Goal: Task Accomplishment & Management: Manage account settings

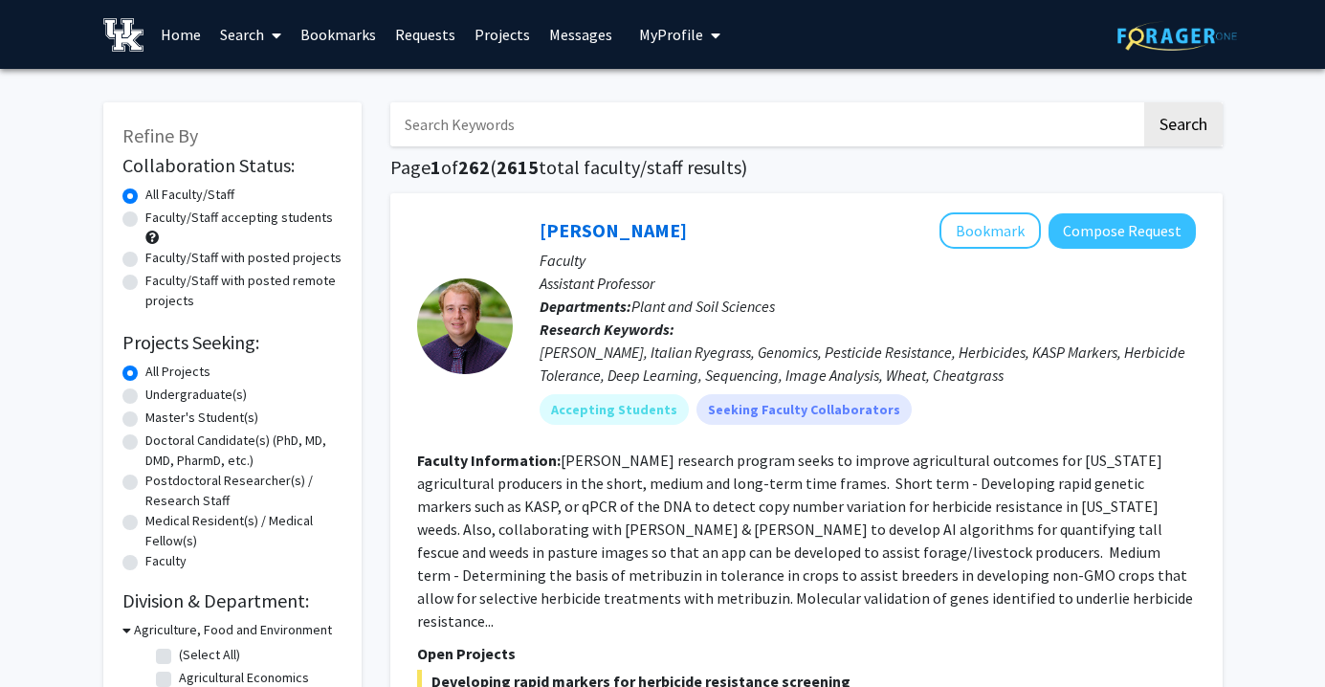
click at [703, 60] on span "My profile dropdown to access profile and logout" at bounding box center [711, 35] width 17 height 67
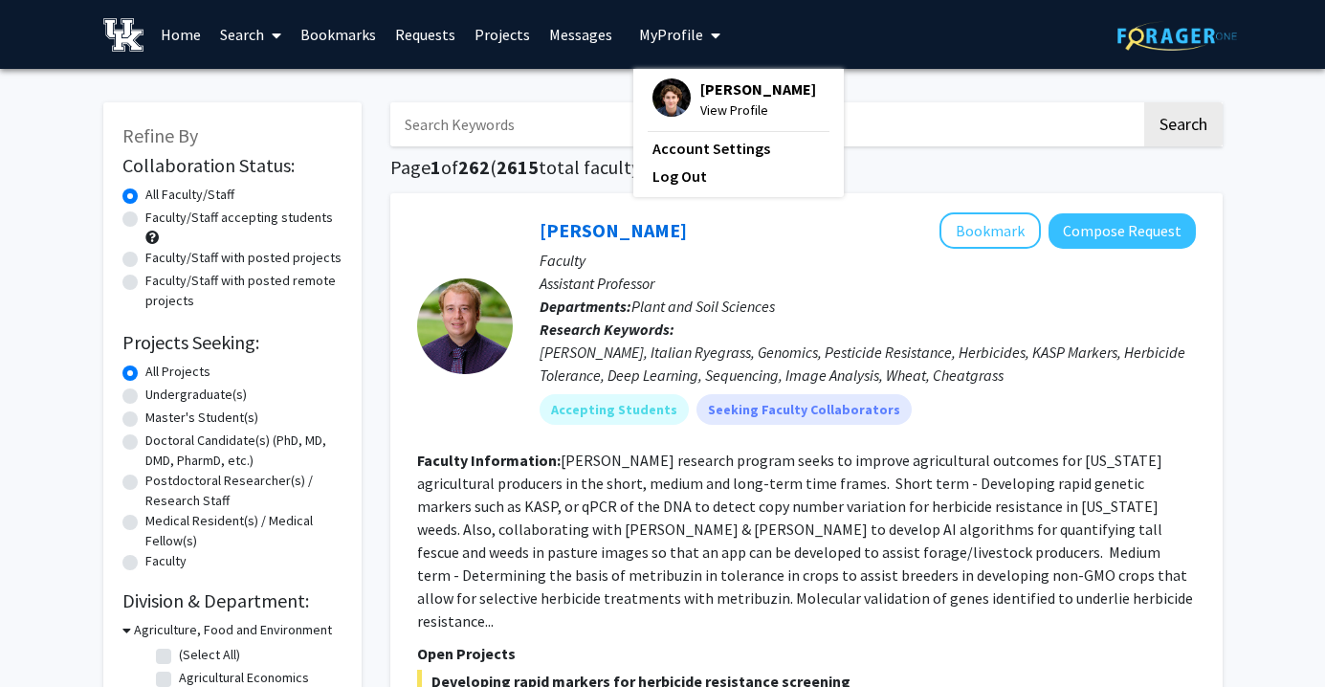
click at [719, 93] on span "[PERSON_NAME]" at bounding box center [759, 88] width 116 height 21
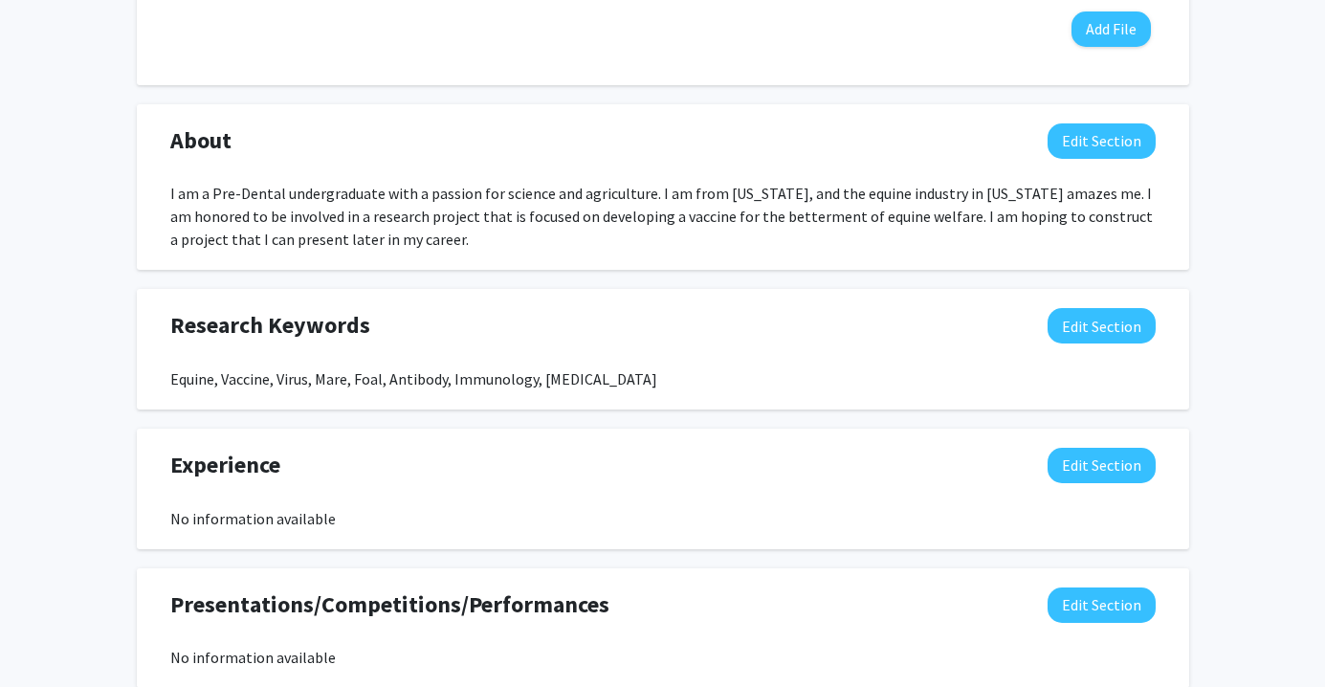
scroll to position [902, 0]
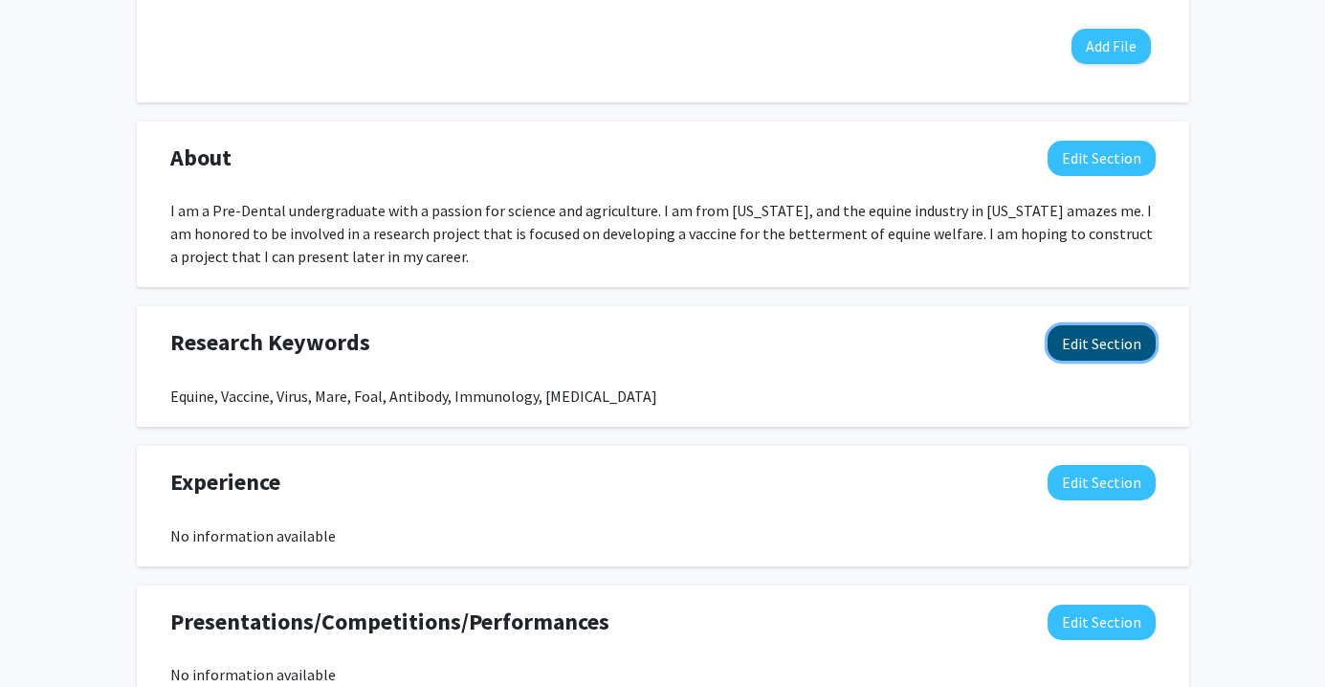
click at [1127, 342] on button "Edit Section" at bounding box center [1102, 342] width 108 height 35
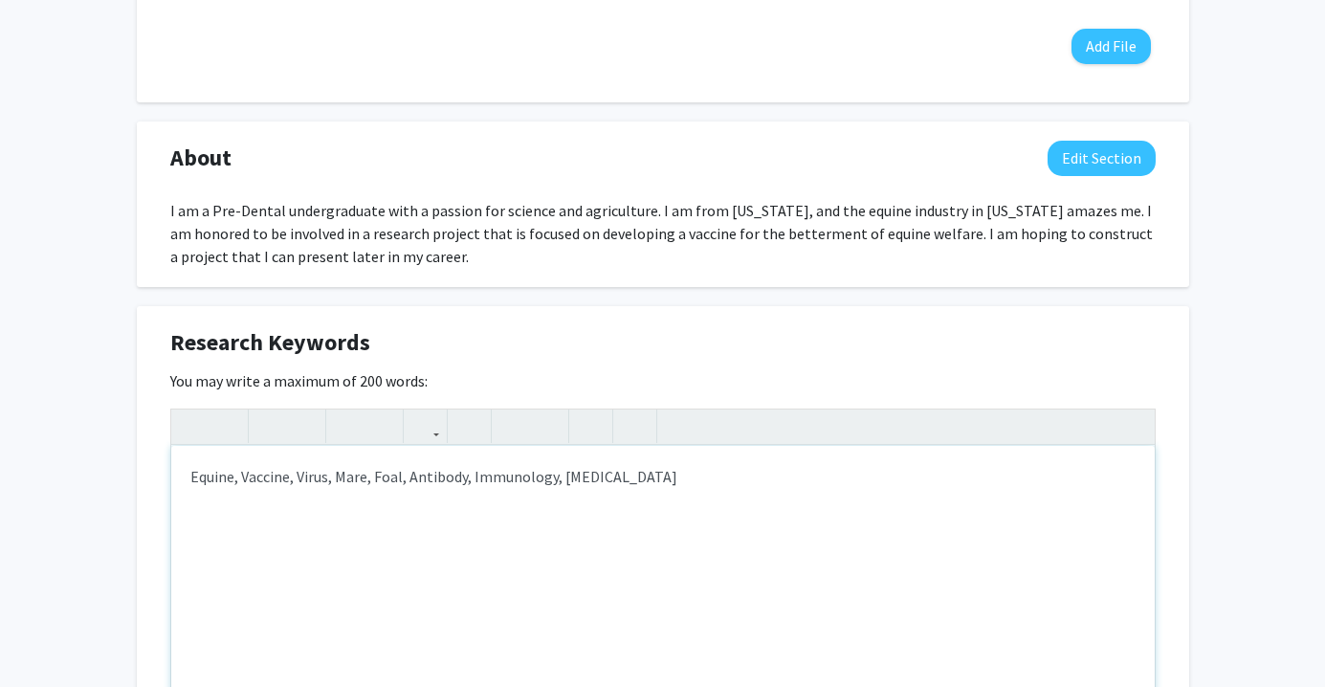
click at [643, 483] on div "Equine, Vaccine, Virus, Mare, Foal, Antibody, Immunology, [MEDICAL_DATA]" at bounding box center [663, 589] width 984 height 287
type textarea "Equine, Vaccine, Virus, Mare, Foal, Antibody, Immunology, [MEDICAL_DATA], Virol…"
click at [975, 343] on div "Research Keywords Edit Section" at bounding box center [663, 347] width 1014 height 44
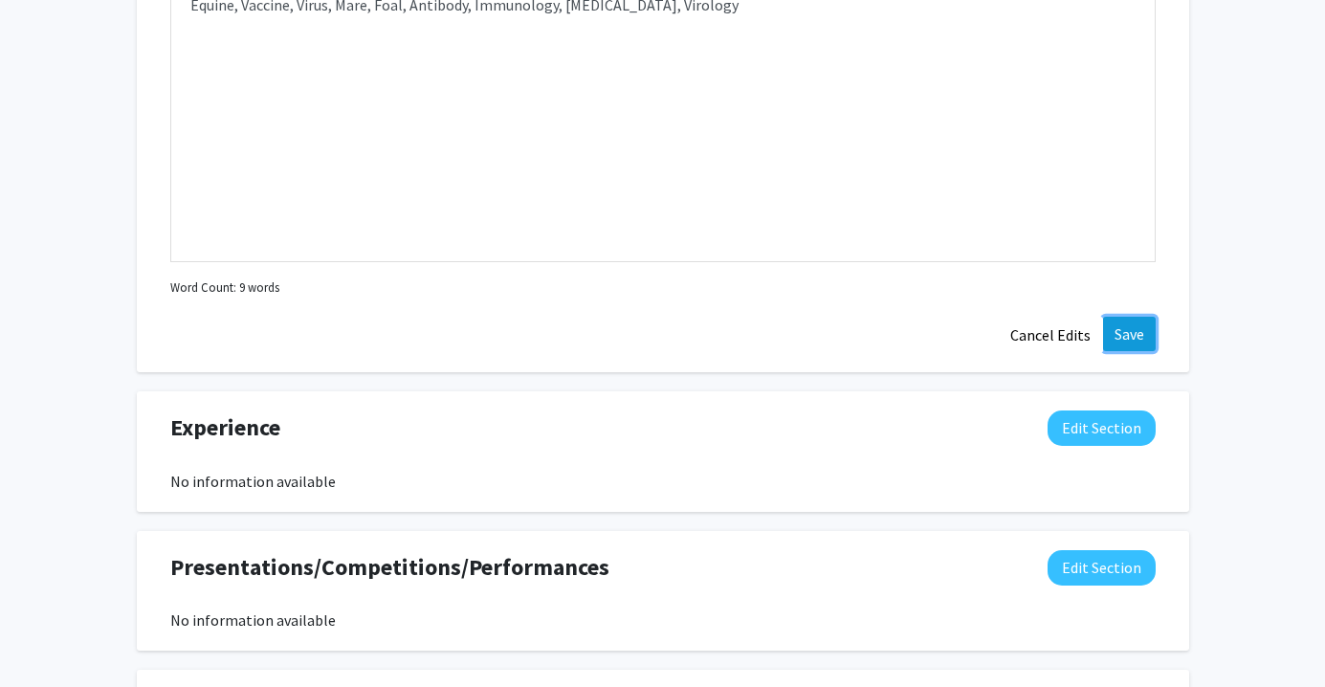
click at [1120, 344] on button "Save" at bounding box center [1129, 334] width 53 height 34
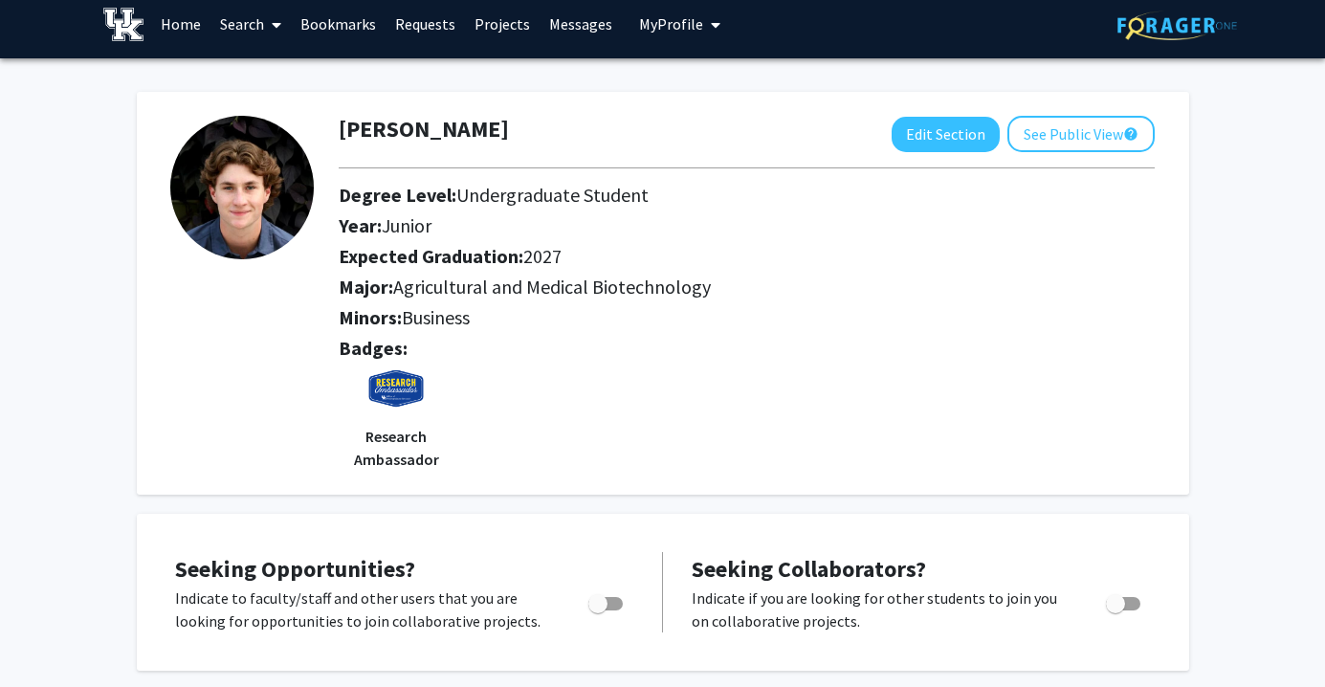
scroll to position [0, 0]
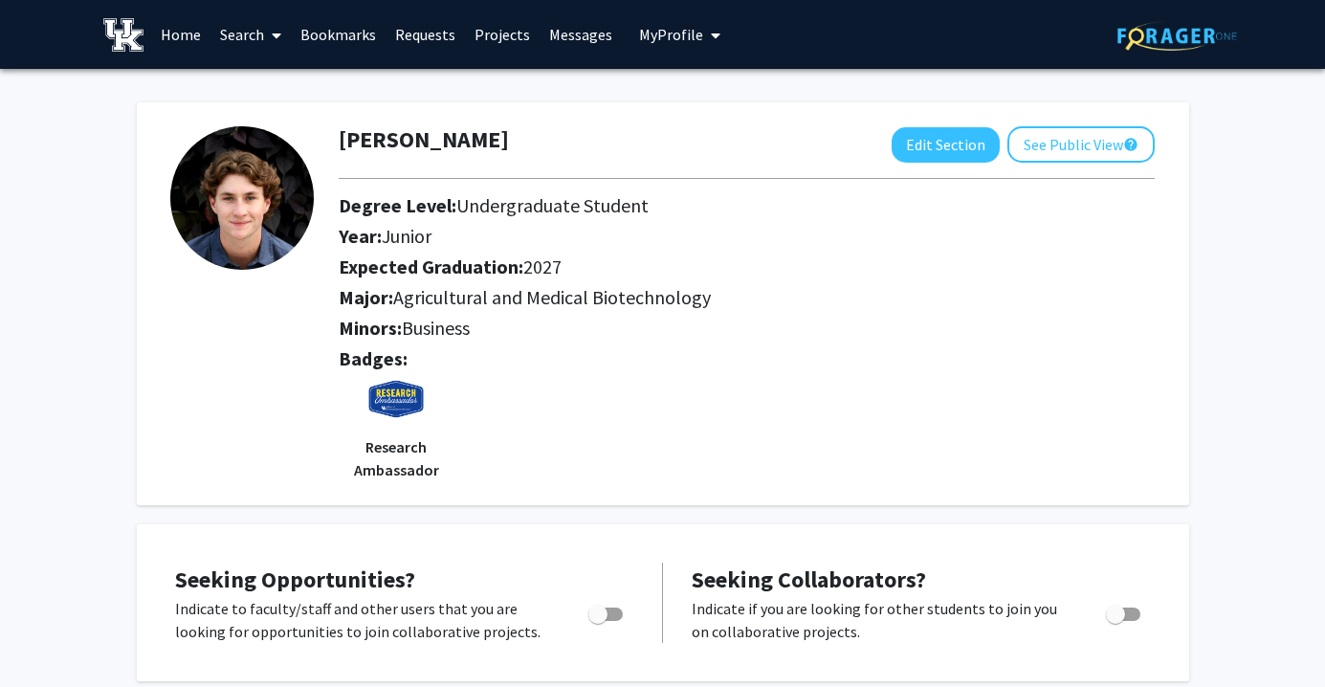
click at [407, 471] on p "Research Ambassador" at bounding box center [396, 458] width 115 height 46
click at [395, 431] on img at bounding box center [395, 406] width 57 height 57
drag, startPoint x: 335, startPoint y: 402, endPoint x: 446, endPoint y: 469, distance: 129.7
click at [446, 469] on div "Badges: Research Ambassador" at bounding box center [746, 414] width 845 height 134
click at [456, 430] on div "Badges: Research Ambassador" at bounding box center [746, 414] width 845 height 134
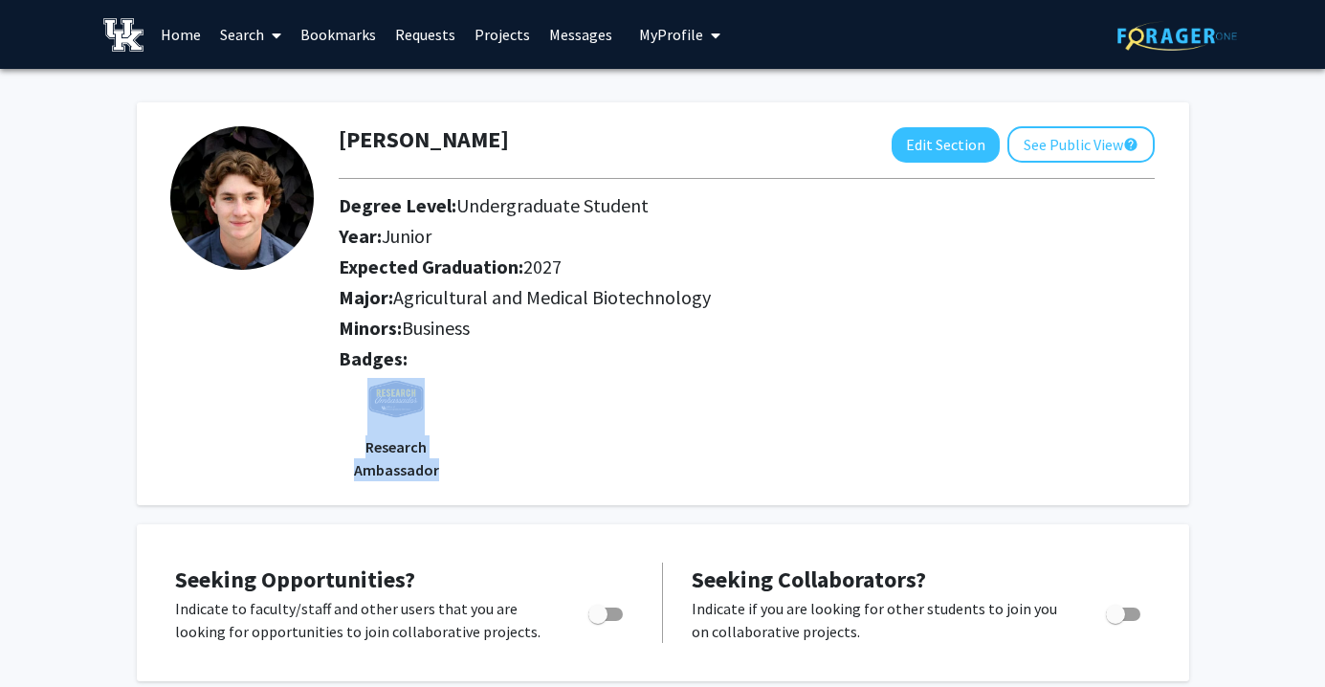
drag, startPoint x: 356, startPoint y: 397, endPoint x: 444, endPoint y: 487, distance: 125.9
click at [444, 487] on div "[PERSON_NAME] Edit Section See Public View help Degree Level: Undergraduate Stu…" at bounding box center [663, 303] width 1053 height 403
click at [461, 416] on div "Badges: Research Ambassador" at bounding box center [746, 414] width 845 height 134
drag, startPoint x: 350, startPoint y: 399, endPoint x: 446, endPoint y: 464, distance: 115.7
click at [446, 464] on div "Research Ambassador" at bounding box center [396, 429] width 115 height 103
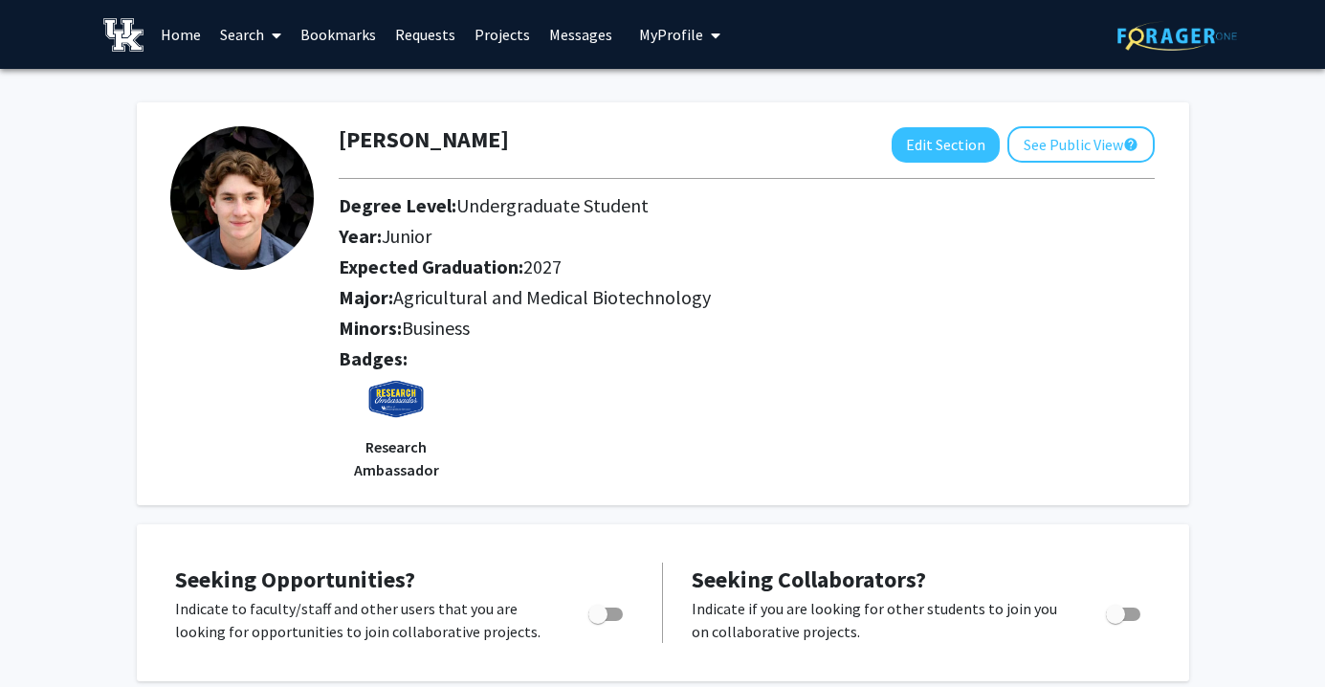
click at [463, 390] on div "Badges: Research Ambassador" at bounding box center [746, 414] width 845 height 134
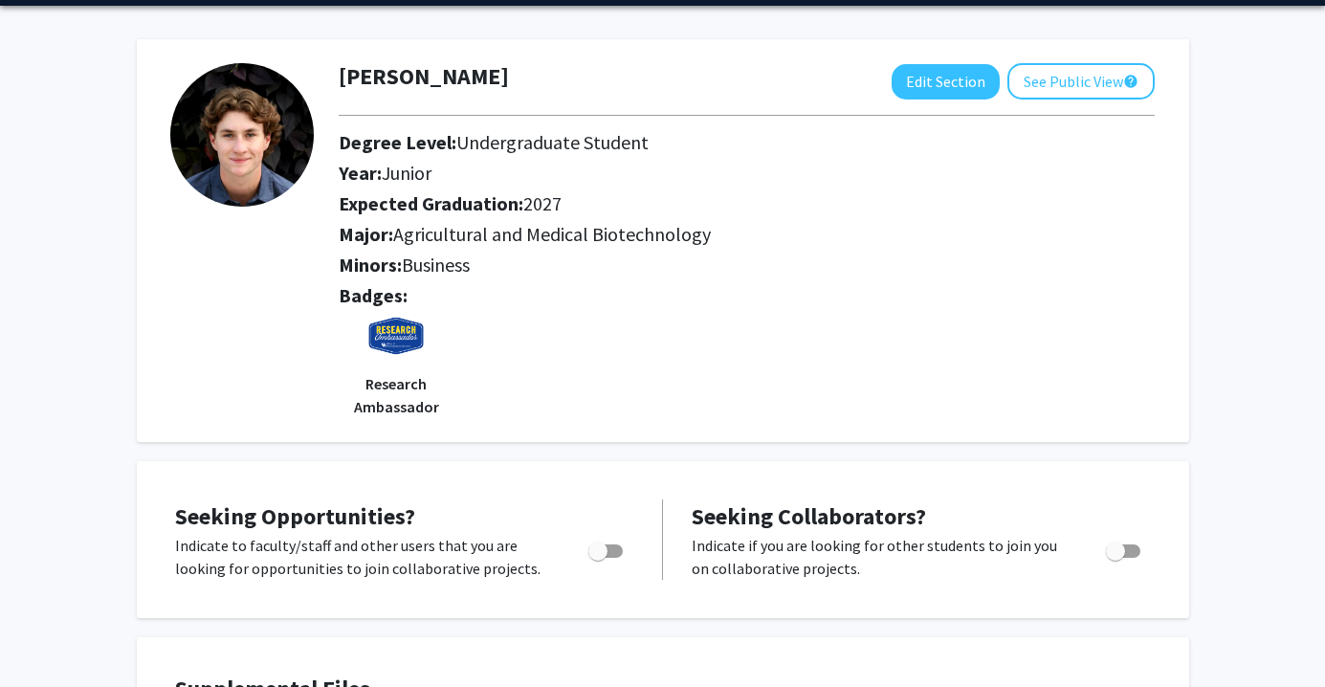
scroll to position [77, 0]
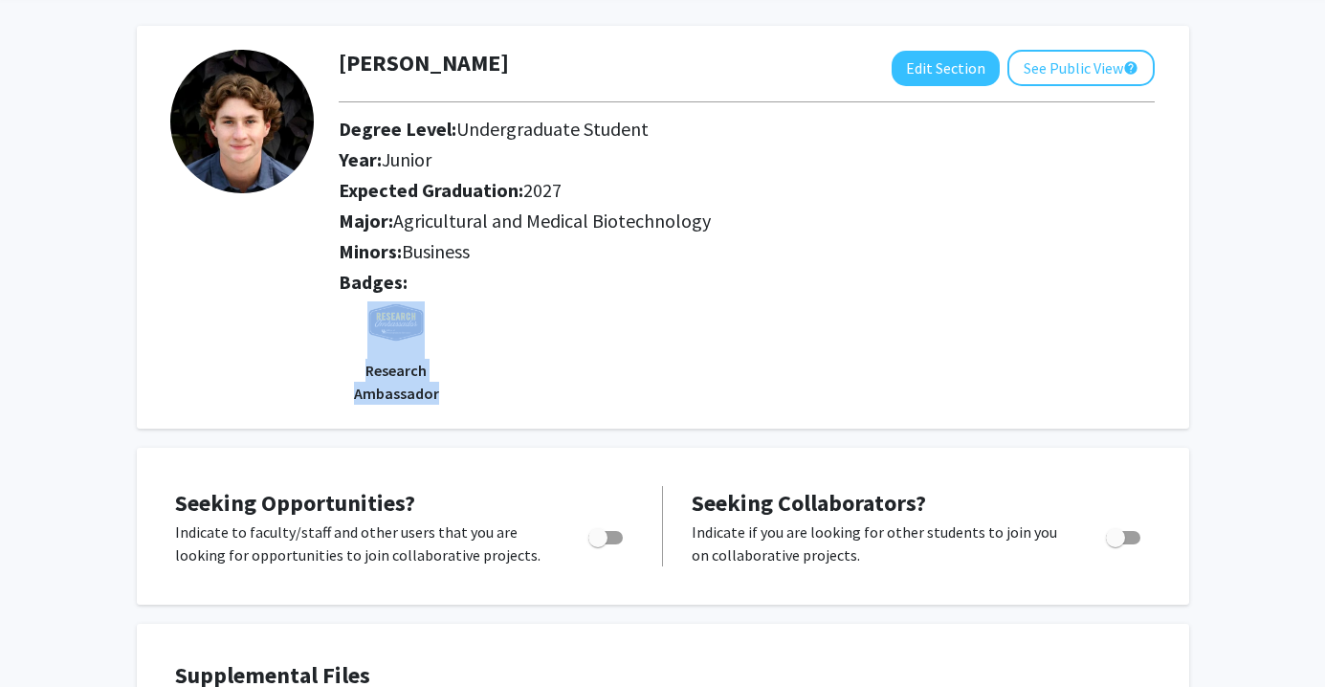
drag, startPoint x: 340, startPoint y: 354, endPoint x: 446, endPoint y: 421, distance: 125.6
click at [446, 421] on div "[PERSON_NAME] Edit Section See Public View help Degree Level: Undergraduate Stu…" at bounding box center [663, 227] width 1053 height 403
click at [474, 383] on div "Badges: Research Ambassador" at bounding box center [746, 338] width 845 height 134
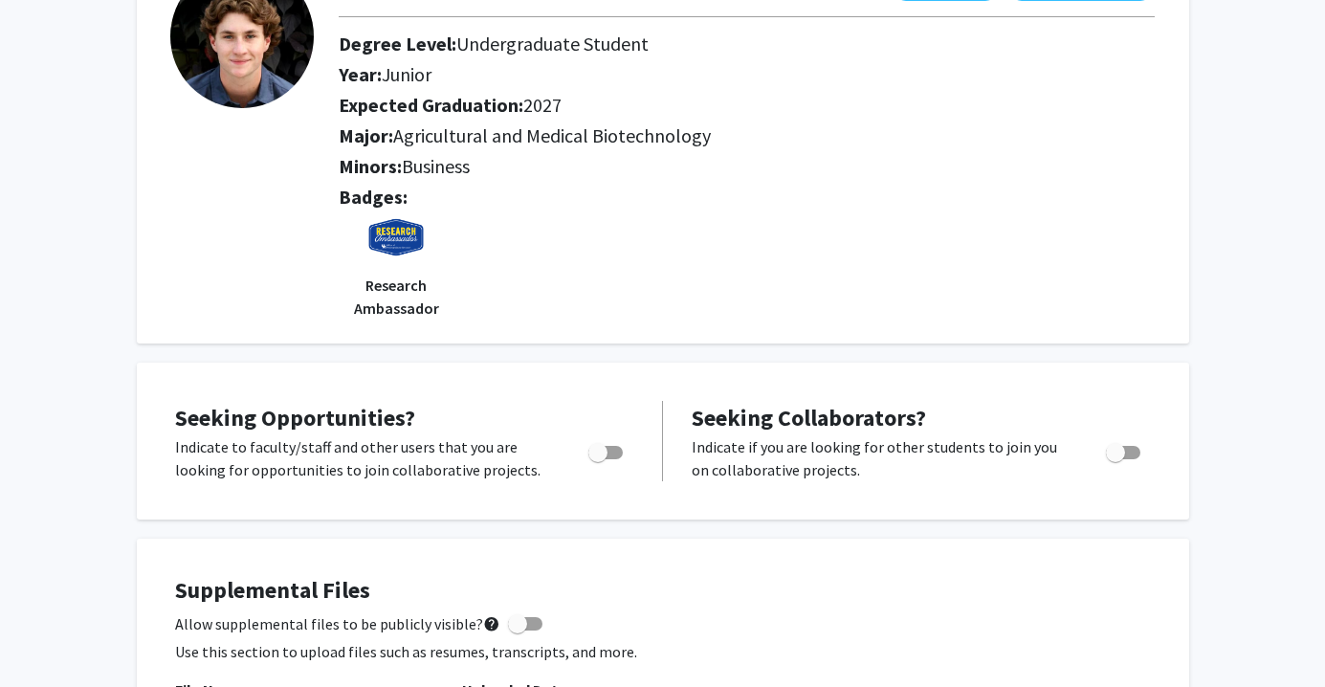
scroll to position [0, 0]
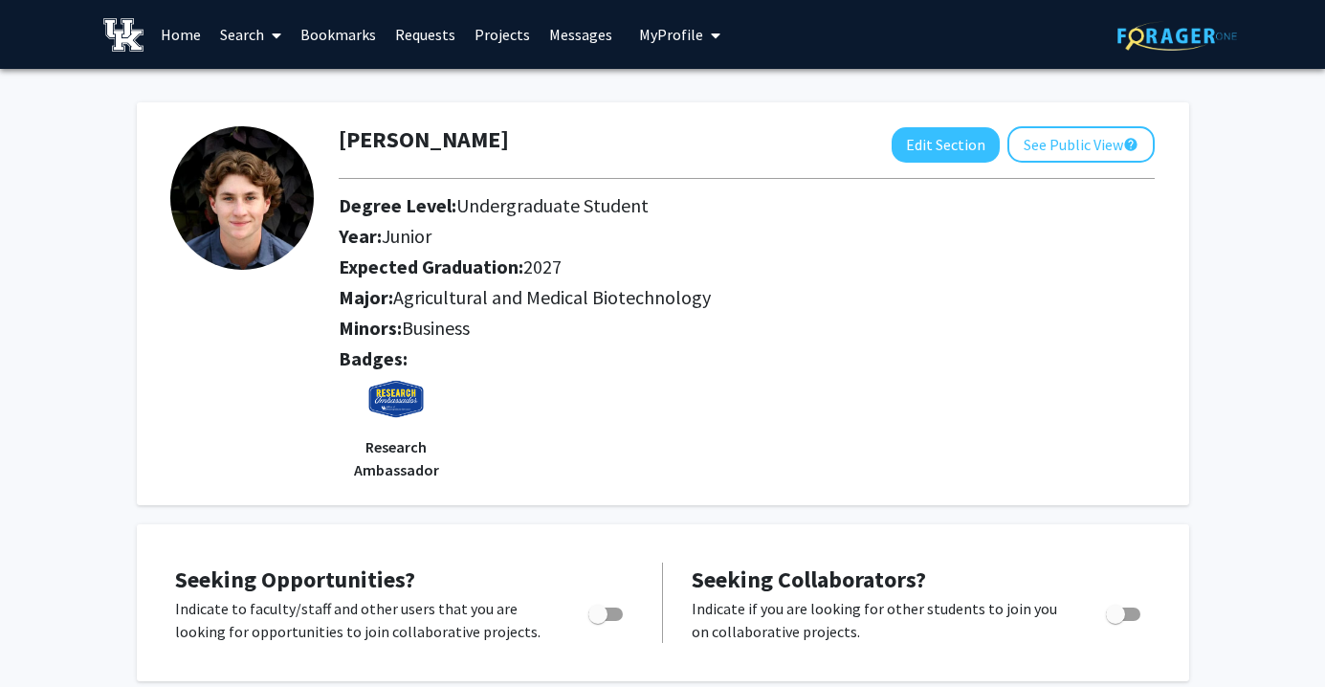
click at [668, 37] on span "My Profile" at bounding box center [671, 34] width 64 height 19
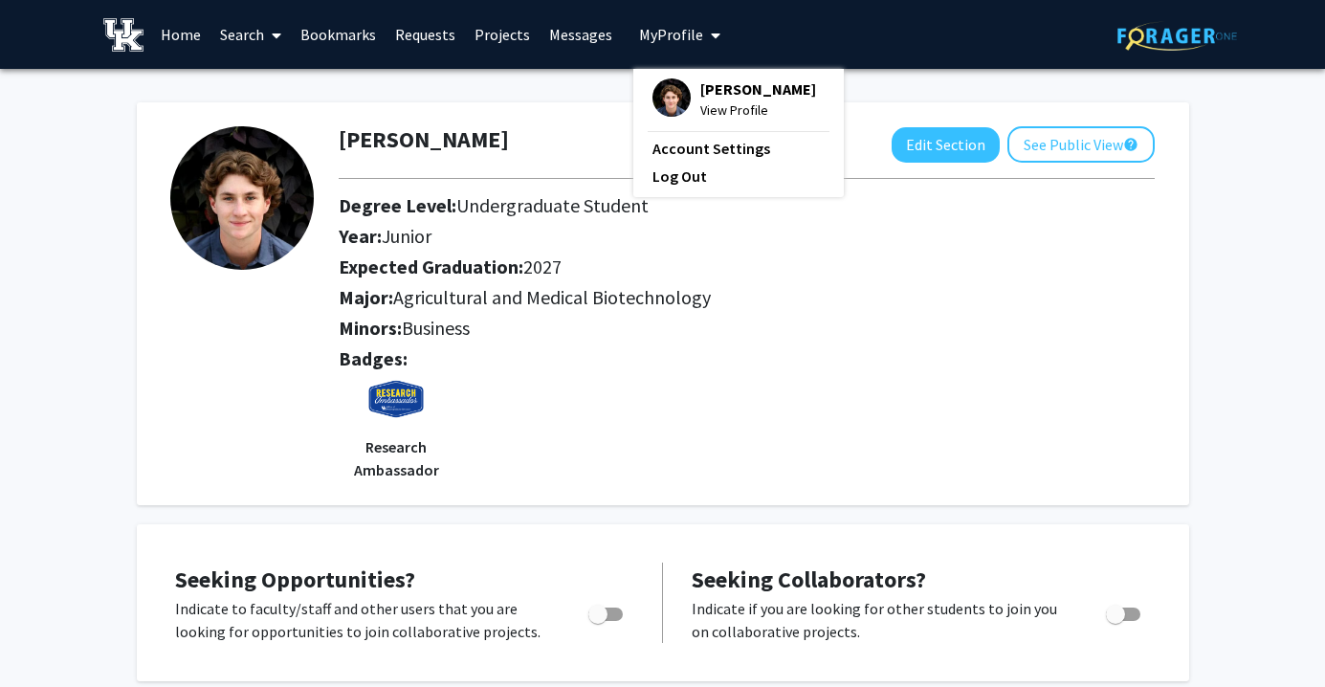
click at [668, 37] on span "My Profile" at bounding box center [671, 34] width 64 height 19
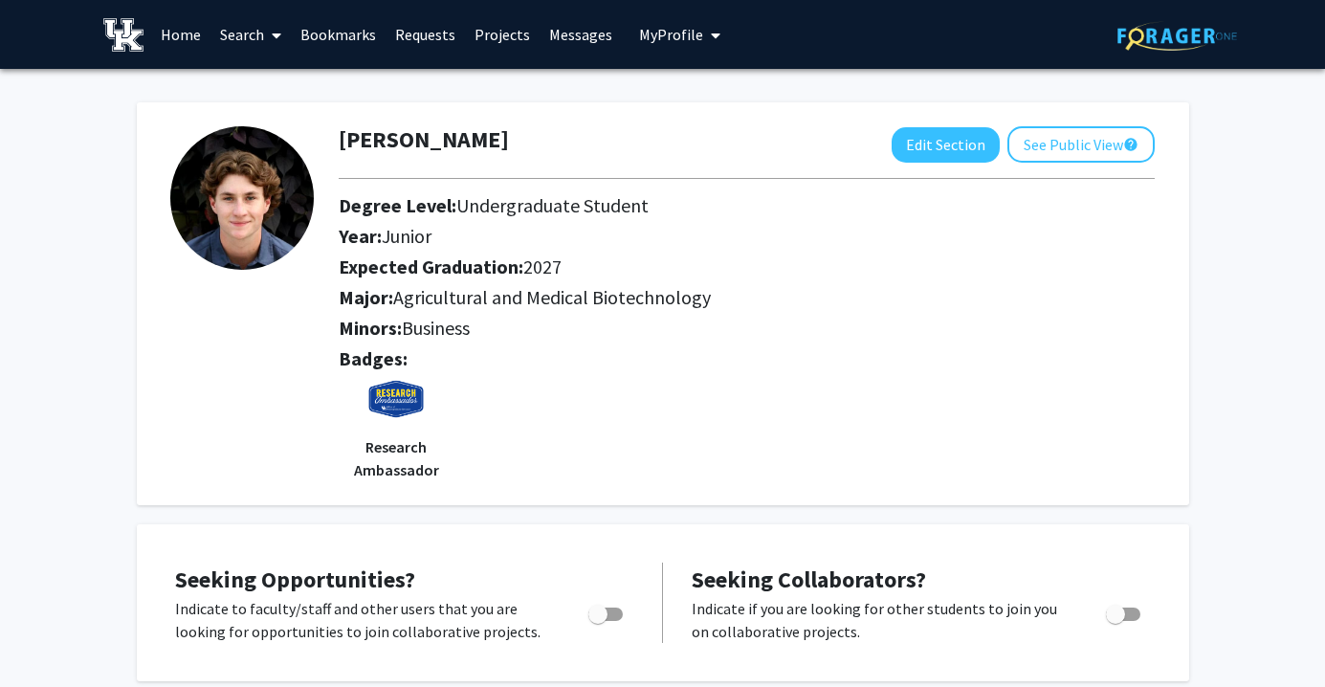
click at [266, 192] on img at bounding box center [242, 198] width 144 height 144
click at [367, 36] on link "Bookmarks" at bounding box center [338, 34] width 95 height 67
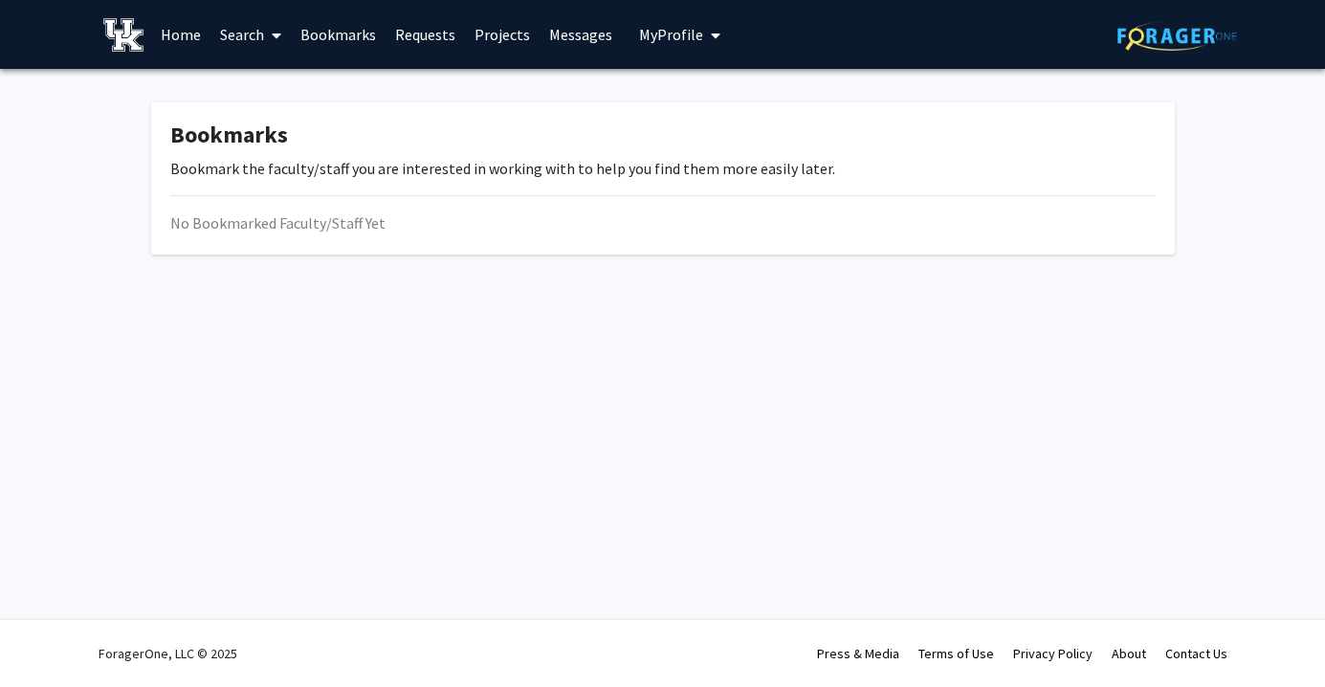
click at [200, 53] on link "Home" at bounding box center [180, 34] width 59 height 67
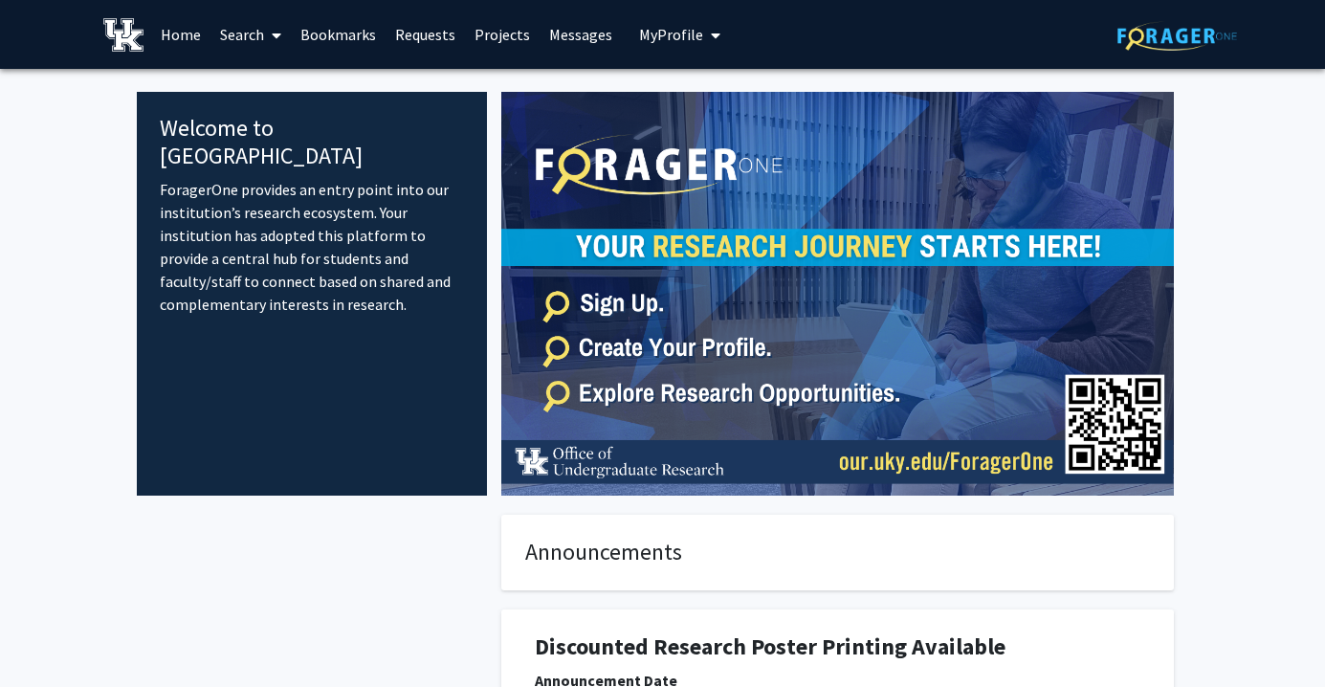
click at [672, 24] on button "My Profile" at bounding box center [680, 34] width 93 height 69
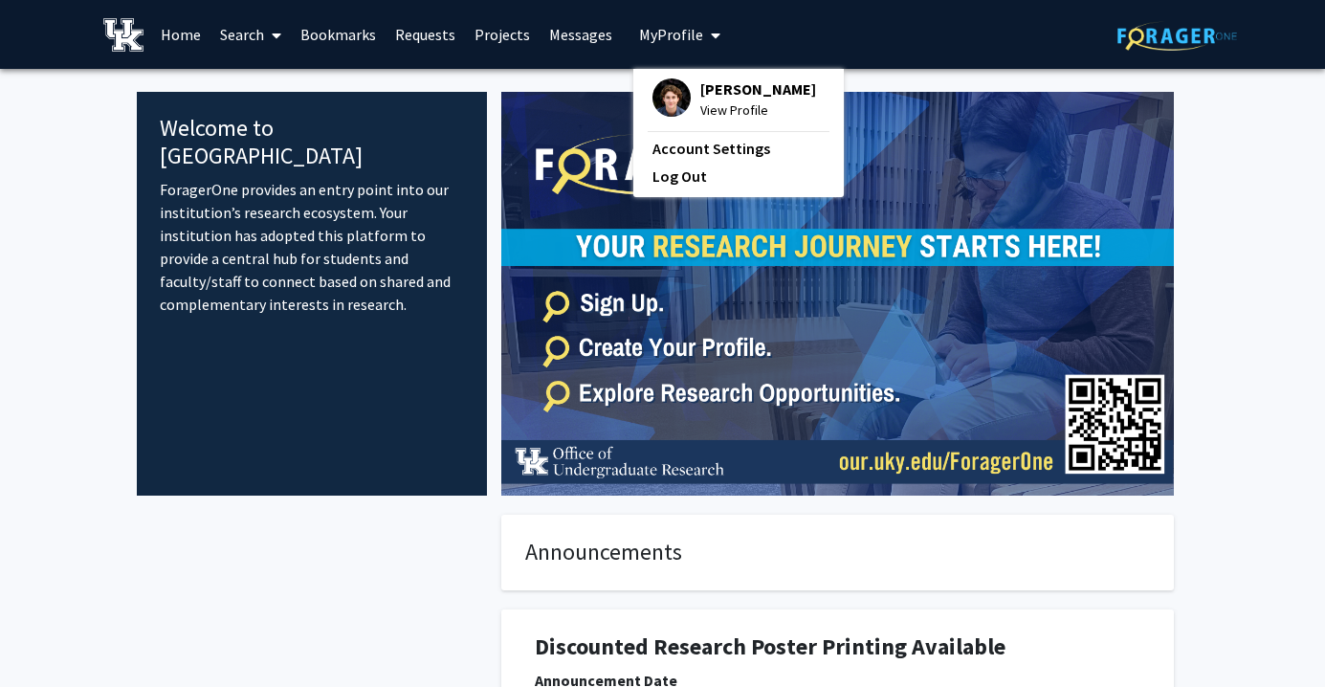
click at [701, 83] on span "[PERSON_NAME]" at bounding box center [759, 88] width 116 height 21
